Goal: Navigation & Orientation: Find specific page/section

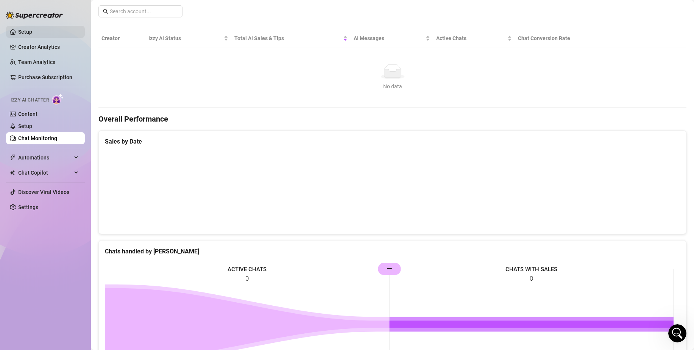
scroll to position [467, 0]
click at [32, 29] on link "Setup" at bounding box center [25, 32] width 14 height 6
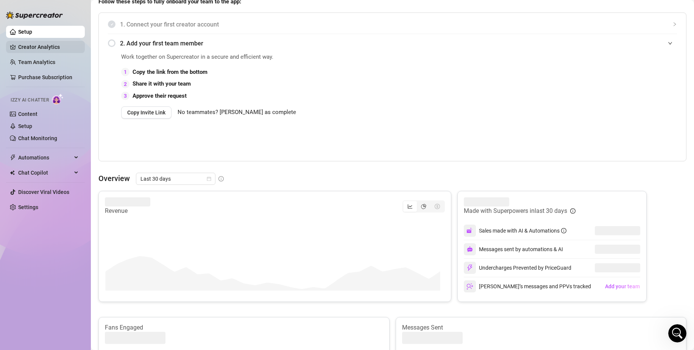
click at [50, 48] on link "Creator Analytics" at bounding box center [48, 47] width 61 height 12
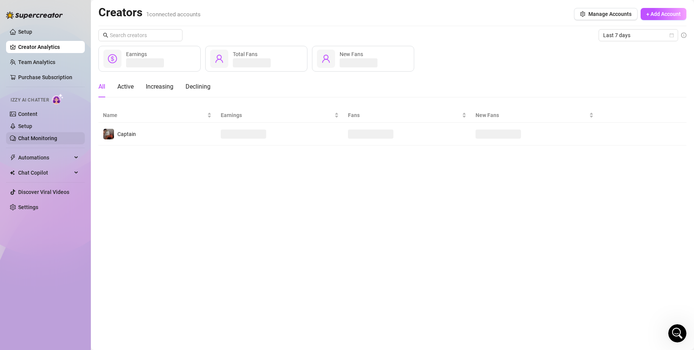
click at [53, 135] on link "Chat Monitoring" at bounding box center [37, 138] width 39 height 6
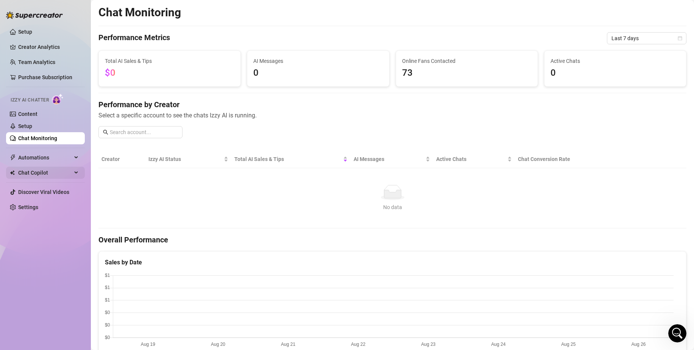
click at [67, 174] on span "Chat Copilot" at bounding box center [45, 172] width 54 height 12
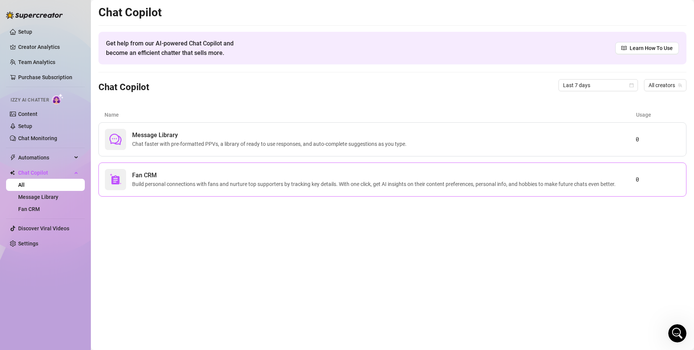
click at [264, 171] on span "Fan CRM" at bounding box center [375, 175] width 486 height 9
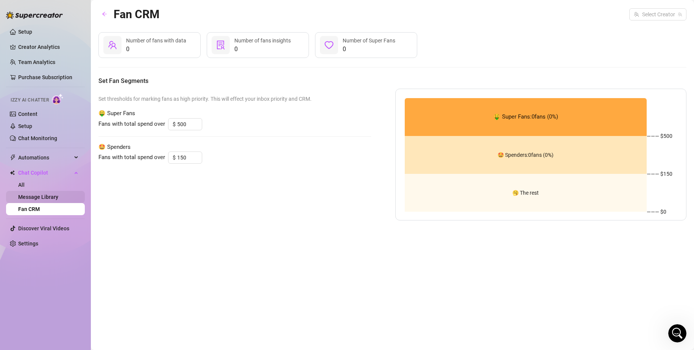
click at [56, 194] on link "Message Library" at bounding box center [38, 197] width 40 height 6
